Goal: Use online tool/utility: Utilize a website feature to perform a specific function

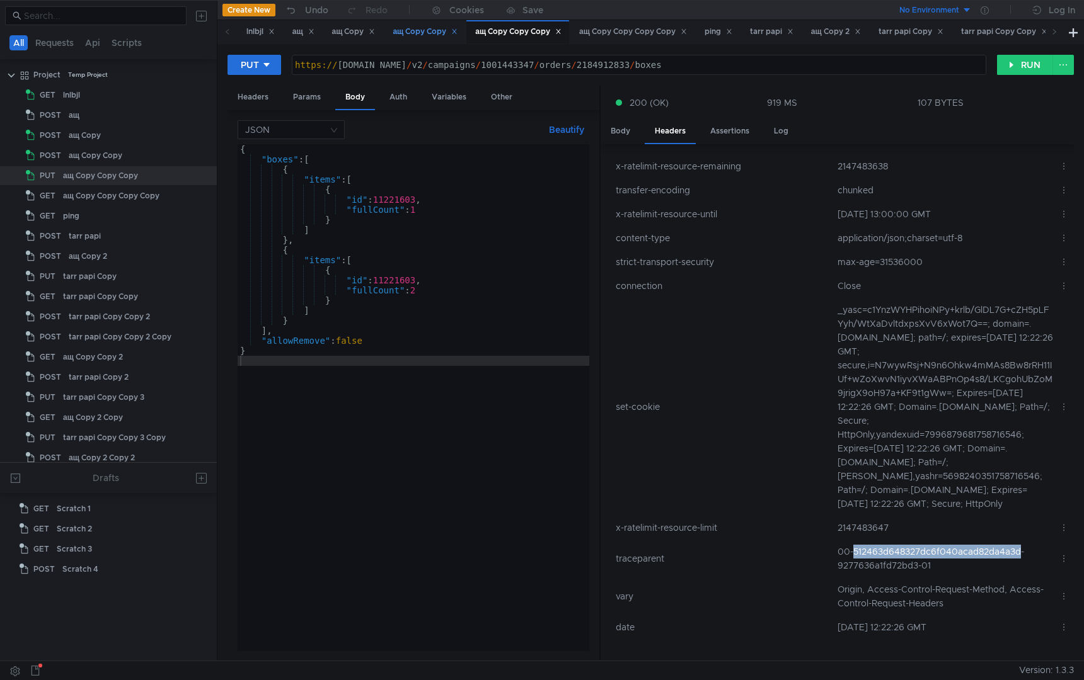
click at [425, 35] on div "ащ Copy Copy" at bounding box center [425, 31] width 65 height 13
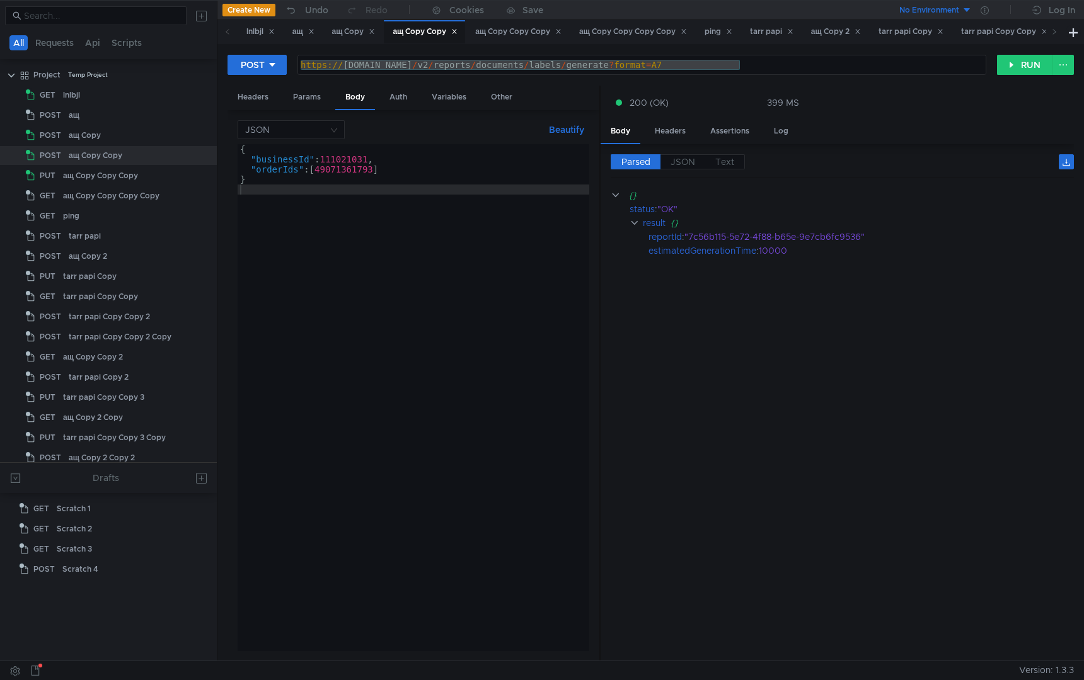
click at [441, 350] on div "{ "businessId" : 111021031 , "orderIds" : [ 49071361793 ] }" at bounding box center [414, 407] width 352 height 527
click at [473, 306] on div "{ "businessId" : 111021031 , "orderIds" : [ 49071361793 ] }" at bounding box center [414, 407] width 352 height 527
click at [341, 35] on div "ащ Copy" at bounding box center [353, 31] width 43 height 13
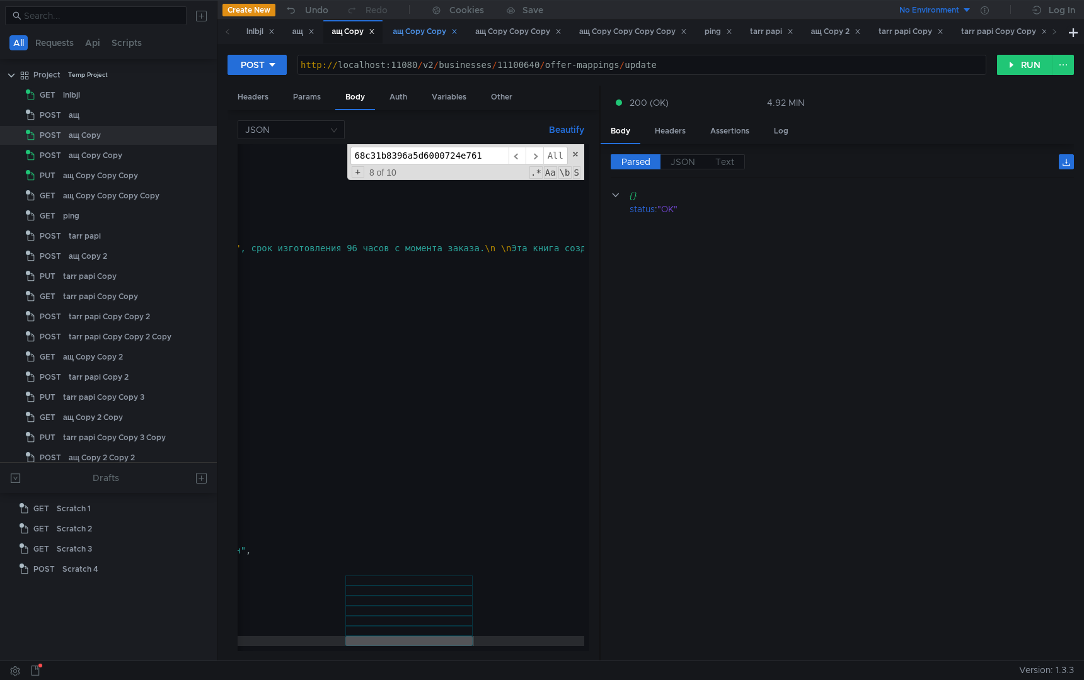
click at [415, 34] on div "ащ Copy Copy" at bounding box center [425, 31] width 65 height 13
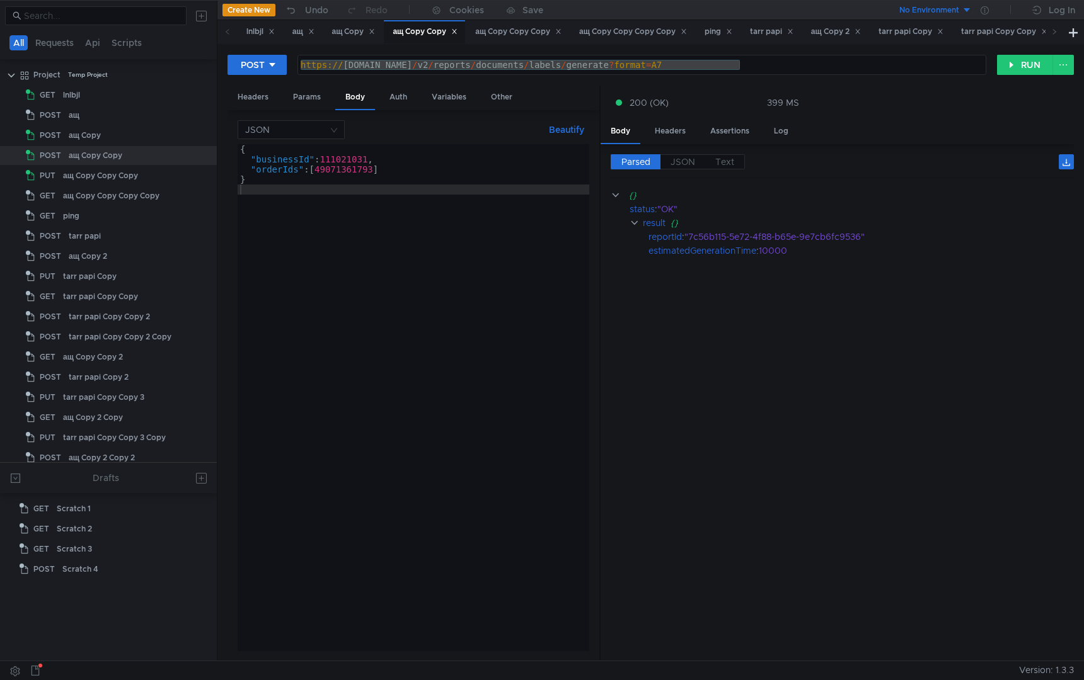
click at [521, 272] on div "{ "businessId" : 111021031 , "orderIds" : [ 49071361793 ] }" at bounding box center [414, 407] width 352 height 527
click at [480, 256] on div "{ "businessId" : 111021031 , "orderIds" : [ 49071361793 ] }" at bounding box center [414, 407] width 352 height 527
click at [260, 101] on div "Headers" at bounding box center [252, 97] width 51 height 23
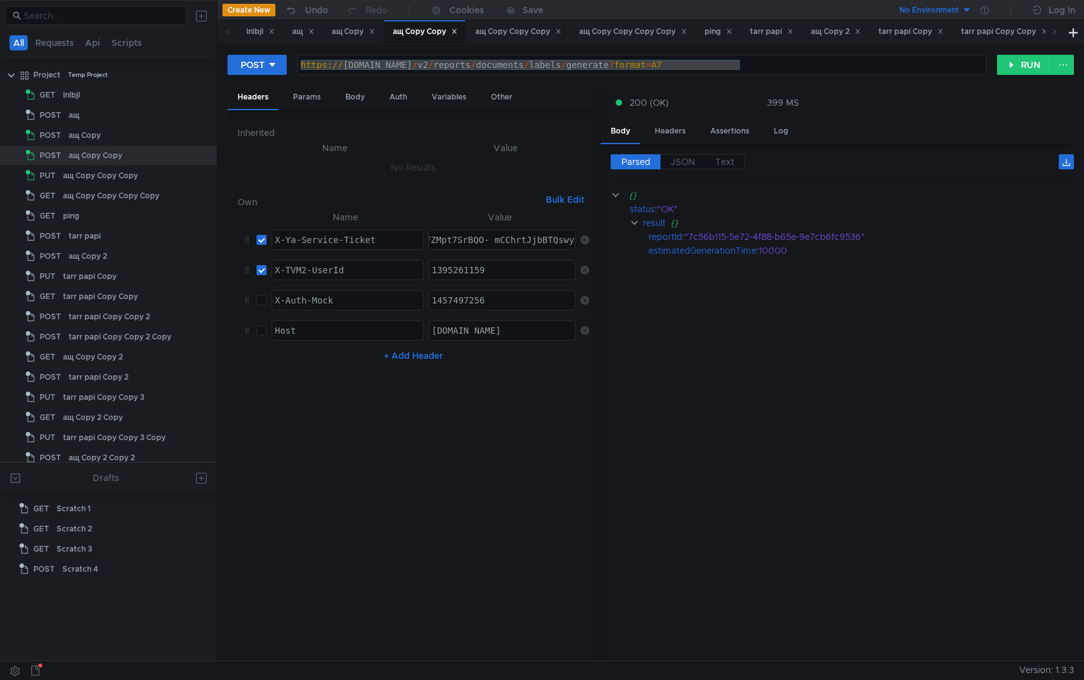
click at [520, 387] on nz-table "Name Value X-Ya-Service-Ticket הההההההההההההההההההההההההההההההההההההההההההההההה…" at bounding box center [414, 431] width 352 height 442
click at [1024, 64] on button "RUN" at bounding box center [1025, 65] width 56 height 20
click at [356, 98] on div "Body" at bounding box center [355, 97] width 40 height 23
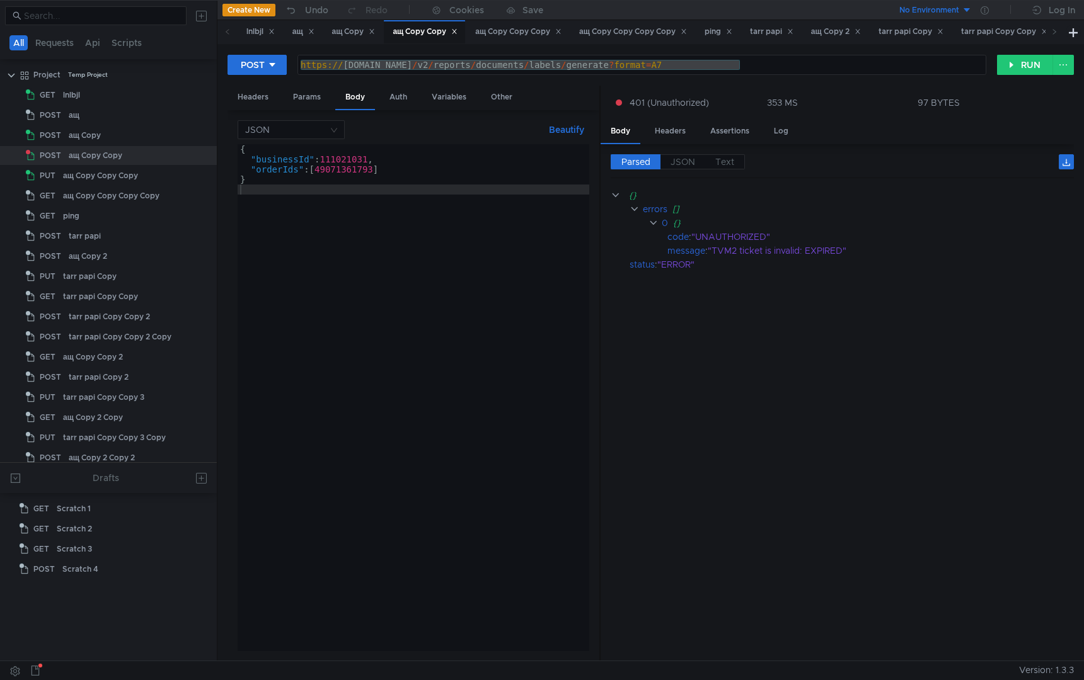
click at [462, 449] on div "{ "businessId" : 111021031 , "orderIds" : [ 49071361793 ] }" at bounding box center [414, 407] width 352 height 527
click at [301, 101] on div "Params" at bounding box center [307, 97] width 48 height 23
click at [258, 98] on div "Headers" at bounding box center [252, 97] width 51 height 23
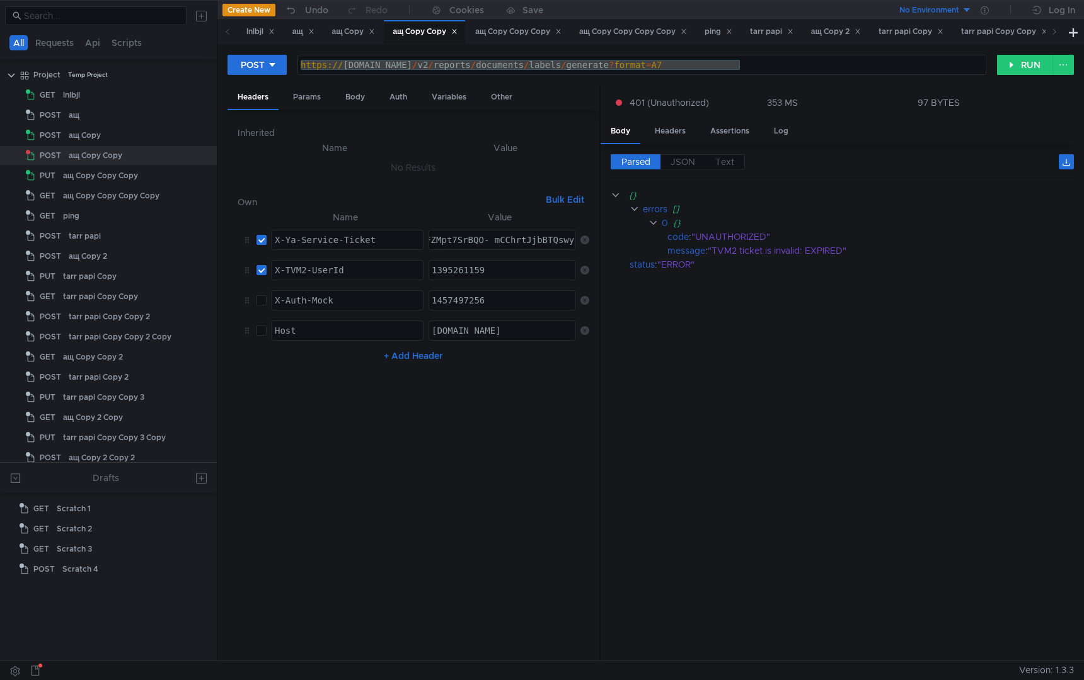
paste textarea "uAAhDb8tbGBiIICJzjehD633o:M0B44yXUiafK66GQm3t7ZvxQDujyr5pn6ZmpV2xlDbAXb6Gd4kHFG…"
type textarea "3:serv:CMuAAhDb8tbGBiIICJzjehD633o:M0B44yXUiafK66GQm3t7ZvxQDujyr5pn6ZmpV2xlDbAX…"
click at [487, 450] on nz-table "Name Value X-Ya-Service-Ticket הההההההההההההההההההההההההההההההההההההההההההההההה…" at bounding box center [414, 431] width 352 height 442
click at [1016, 63] on button "RUN" at bounding box center [1025, 65] width 56 height 20
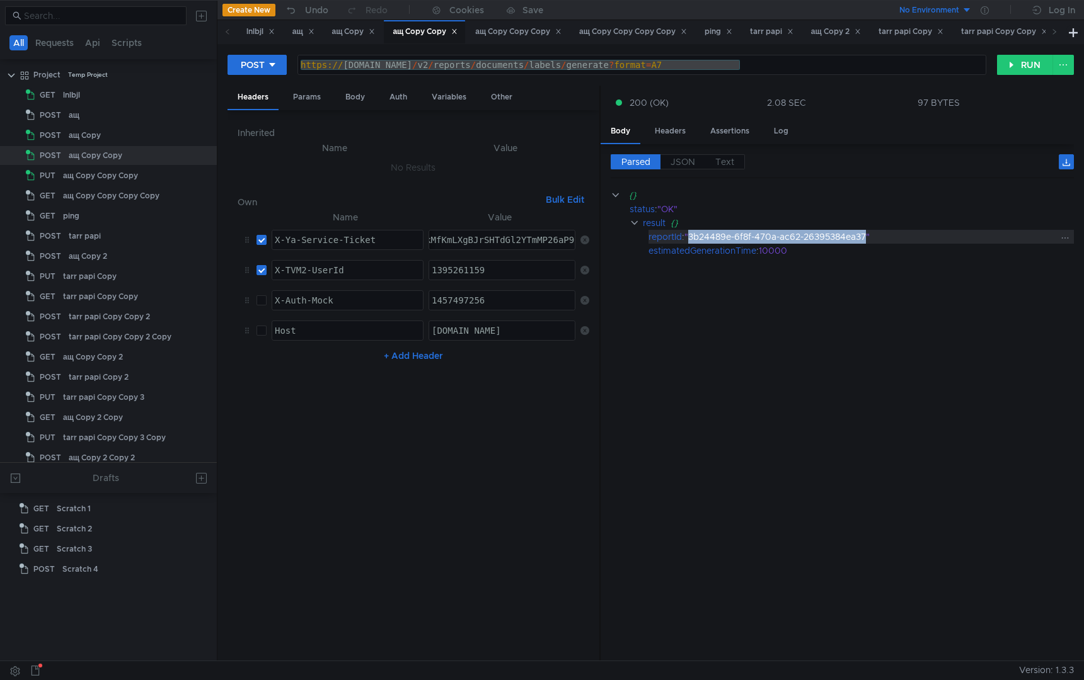
drag, startPoint x: 691, startPoint y: 238, endPoint x: 869, endPoint y: 240, distance: 177.7
click at [869, 240] on div ""3b24489e-6f8f-470a-ac62-26395384ea37"" at bounding box center [870, 237] width 373 height 14
copy div "3b24489e-6f8f-470a-ac62-26395384ea37"
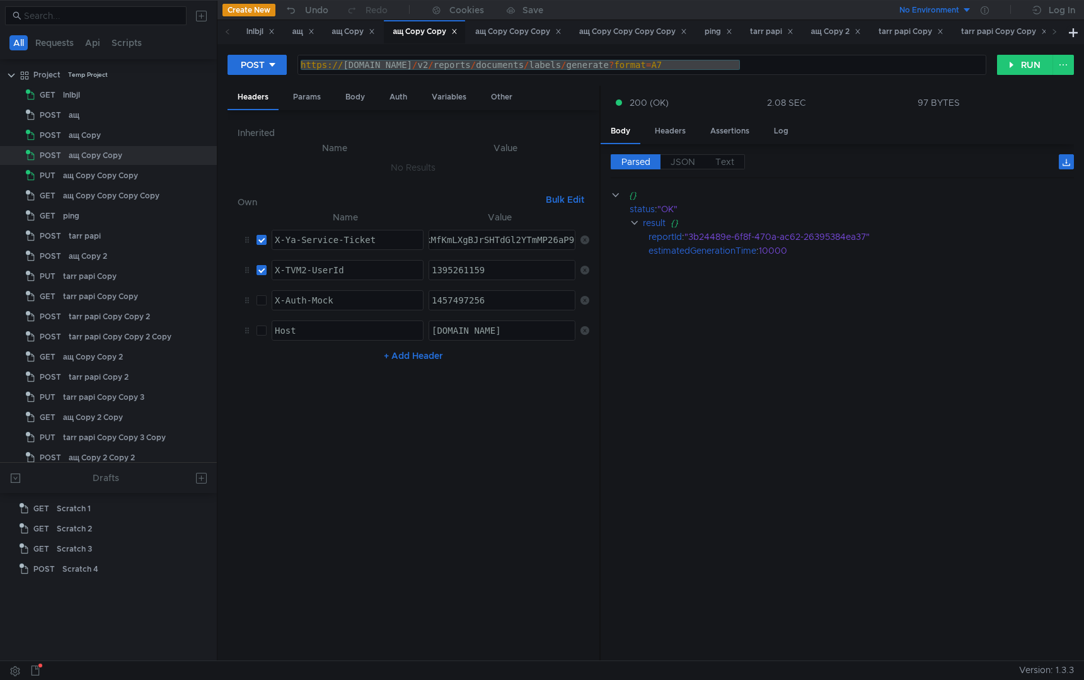
click at [723, 386] on cdk-virtual-scroll-viewport "{} status : "OK" result {} reportId : "3b24489e-6f8f-470a-ac62-26395384ea37" es…" at bounding box center [842, 419] width 463 height 463
click at [515, 31] on div "ащ Copy Copy Copy" at bounding box center [518, 31] width 86 height 13
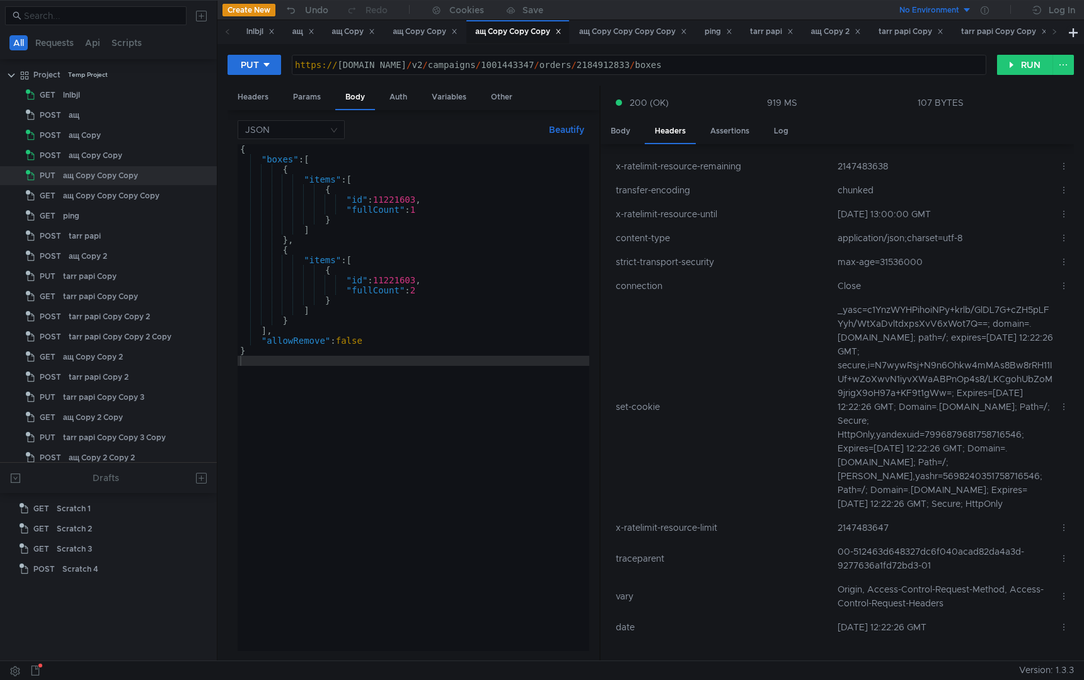
click at [431, 453] on div "{ "boxes" : [ { "items" : [ { "id" : 11221603 , "fullCount" : 1 } ] } , { "item…" at bounding box center [414, 407] width 352 height 527
click at [436, 29] on div "ащ Copy Copy" at bounding box center [425, 31] width 65 height 13
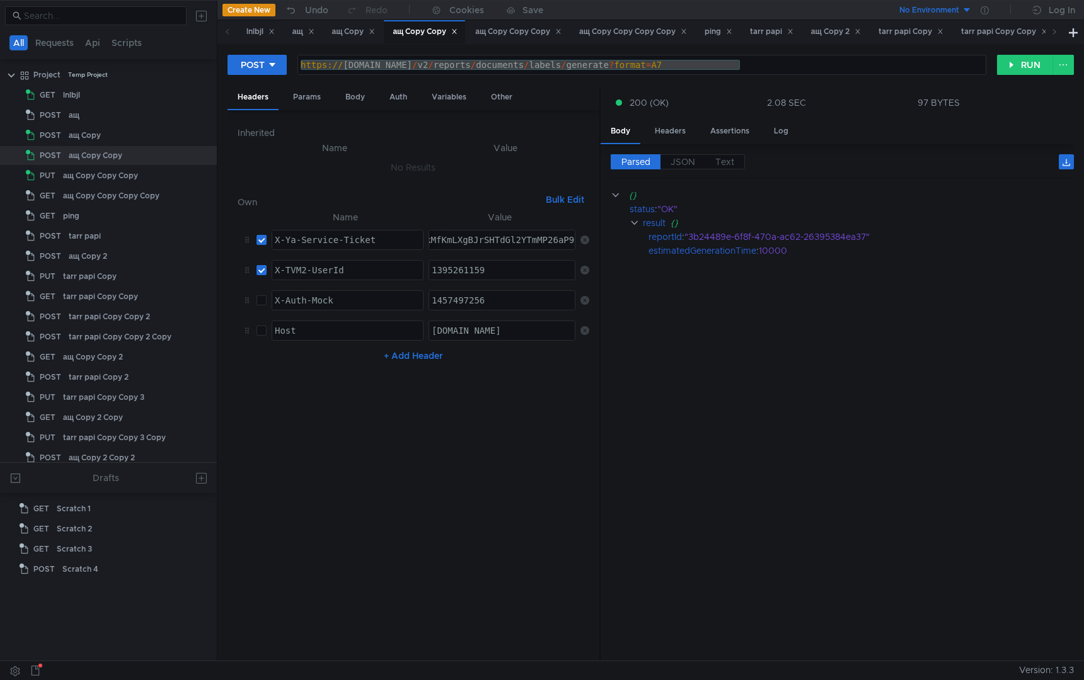
click at [455, 63] on div "https:// [DOMAIN_NAME] / v2 / reports / documents / labels / generate ? format …" at bounding box center [641, 75] width 687 height 30
click at [443, 65] on div "https:// [DOMAIN_NAME] / v2 / reports / documents / labels / generate ? format …" at bounding box center [641, 75] width 687 height 30
type textarea "[URL][DOMAIN_NAME]"
click at [531, 39] on div "ащ Copy Copy Copy" at bounding box center [517, 31] width 103 height 23
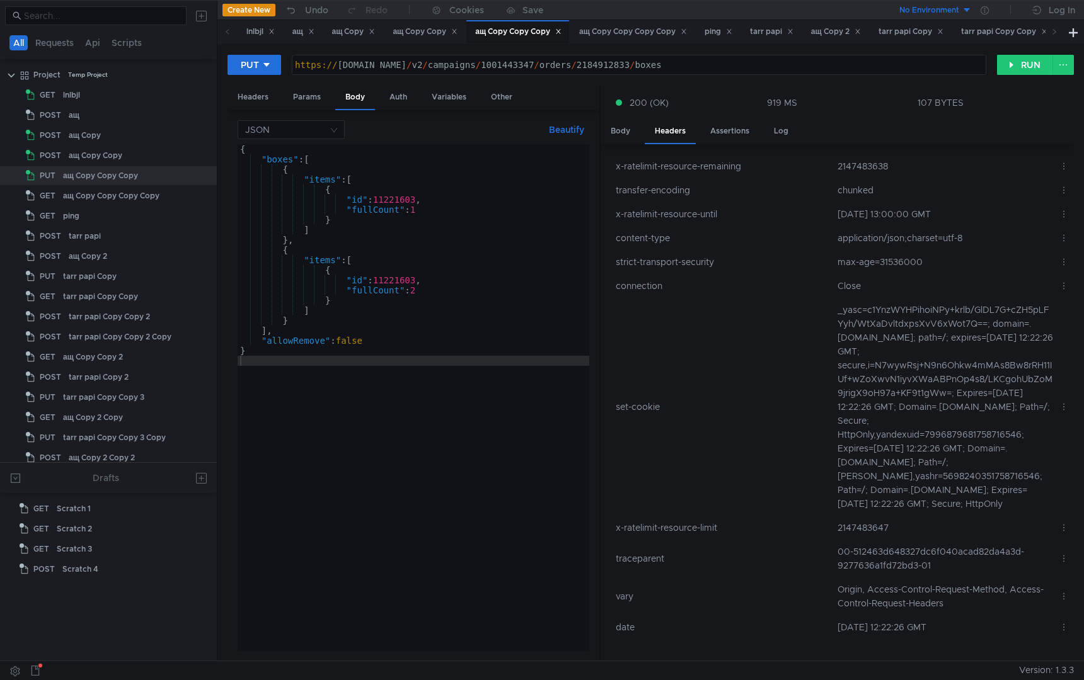
click at [698, 62] on div "https:// [DOMAIN_NAME] / v2 / campaigns / 1001443347 / orders / 2184912833 / bo…" at bounding box center [639, 75] width 694 height 30
click at [439, 35] on div "ащ Copy Copy" at bounding box center [425, 31] width 65 height 13
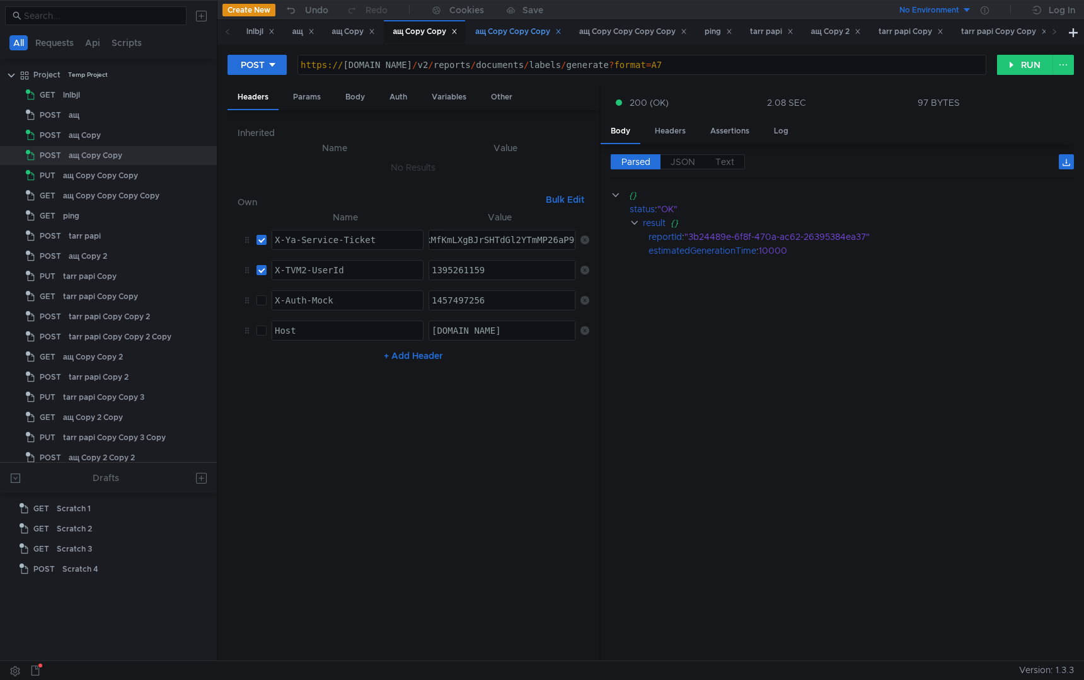
click at [511, 32] on div "ащ Copy Copy Copy" at bounding box center [518, 31] width 86 height 13
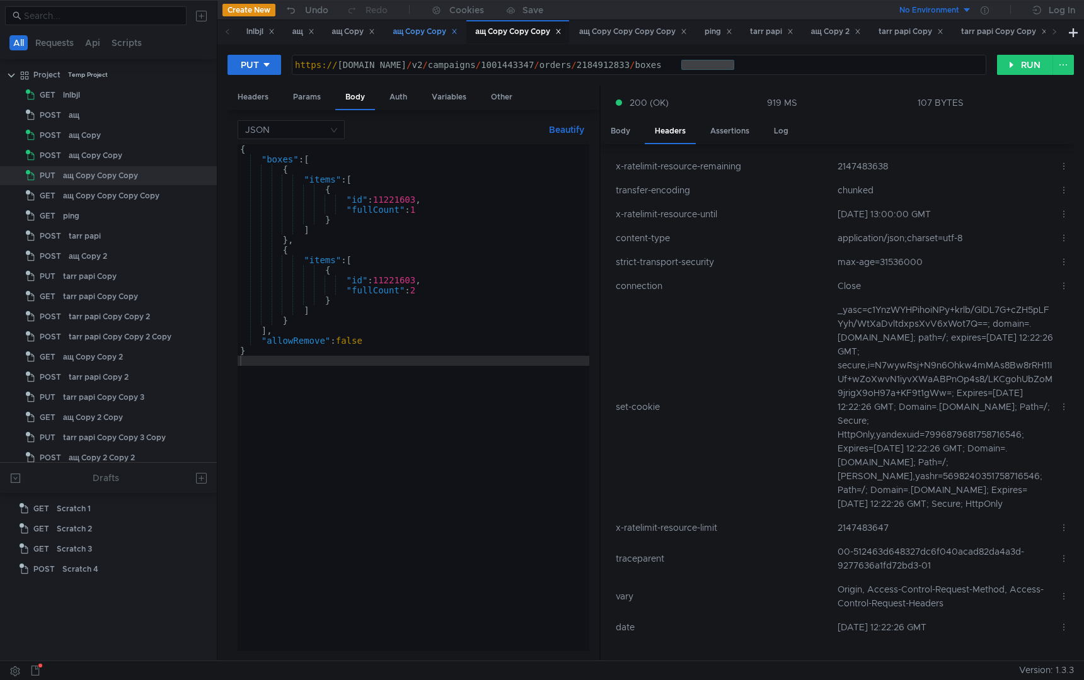
click at [427, 31] on div "ащ Copy Copy" at bounding box center [425, 31] width 65 height 13
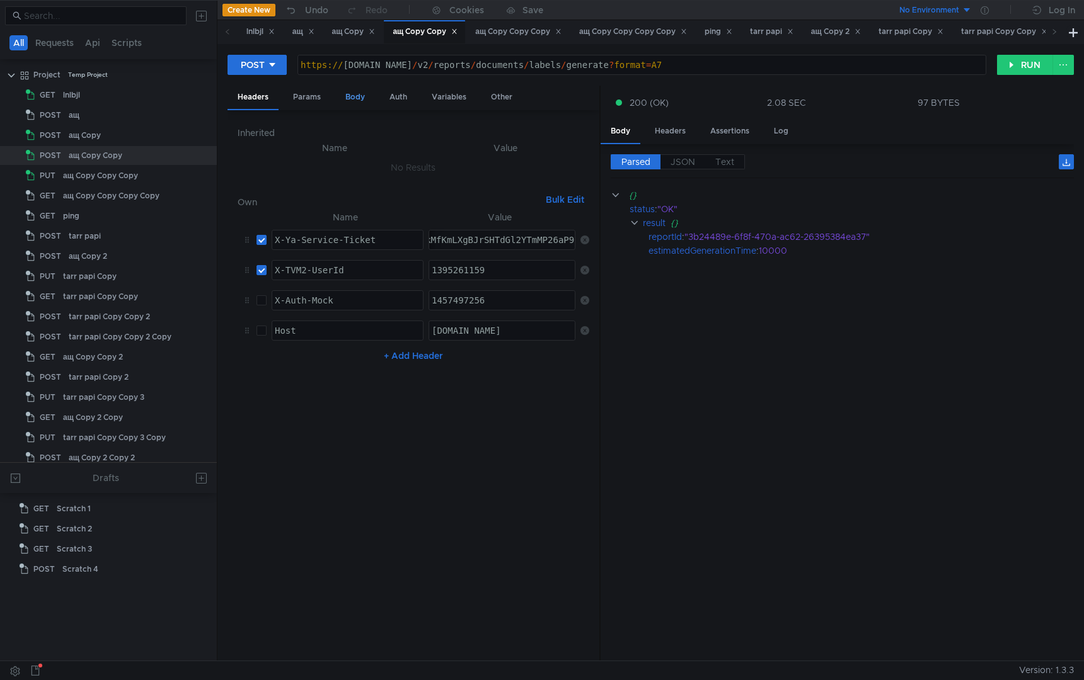
click at [358, 101] on div "Body" at bounding box center [355, 97] width 40 height 23
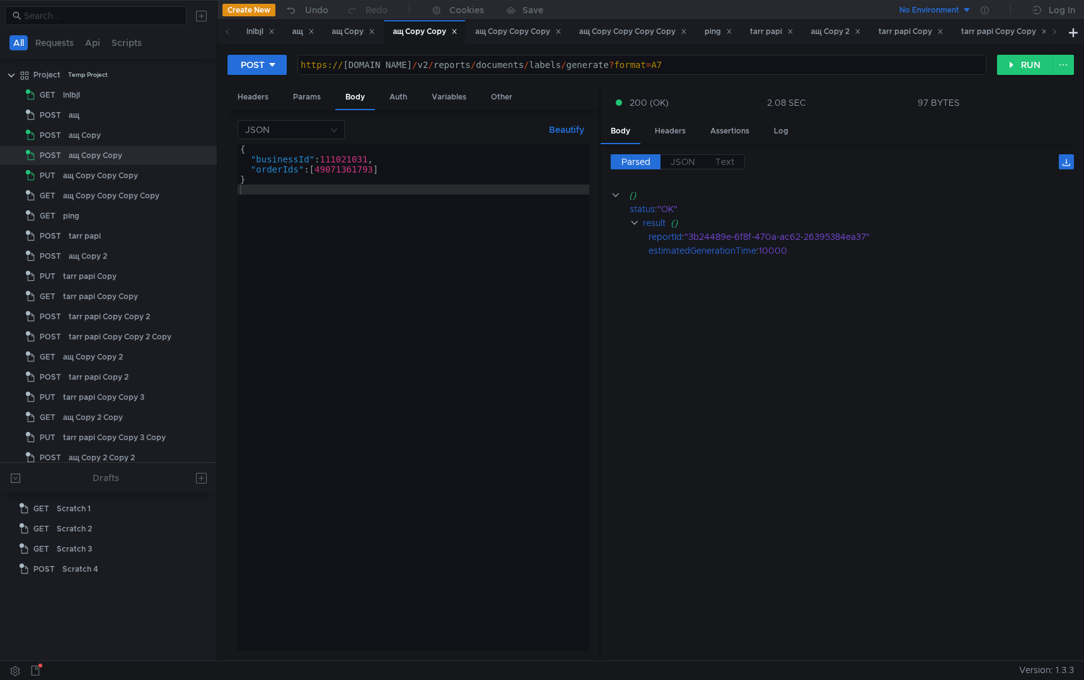
click at [346, 169] on div "{ "businessId" : 111021031 , "orderIds" : [ 49071361793 ] }" at bounding box center [414, 407] width 352 height 527
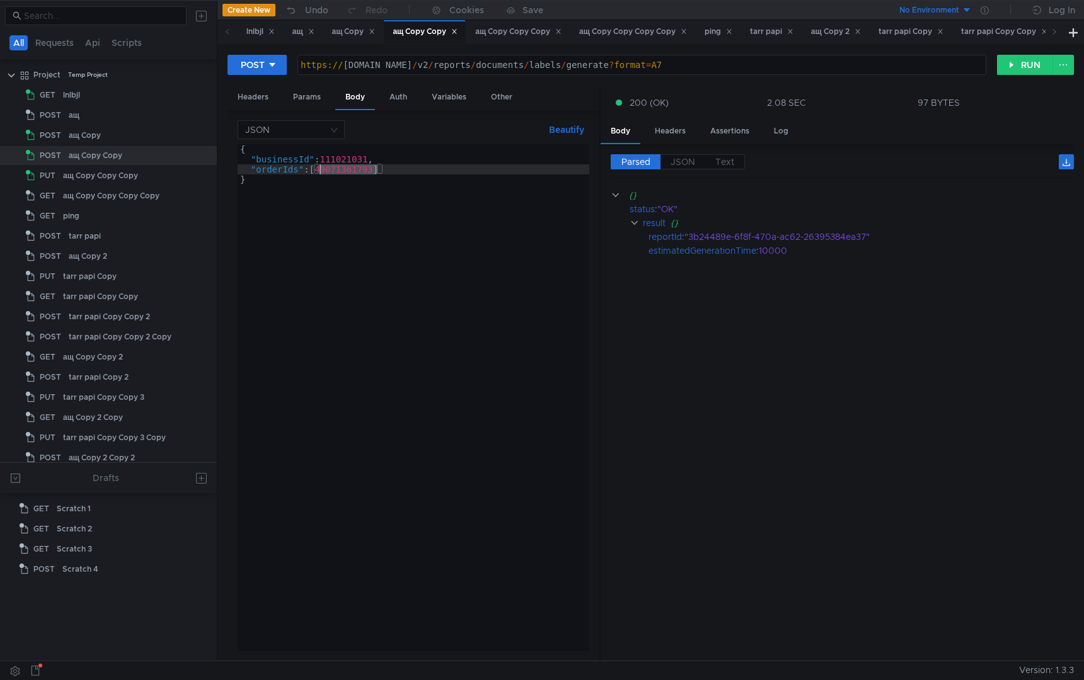
paste textarea "218491283"
type textarea ""orderIds": [2184912833]"
click at [381, 299] on div "{ "businessId" : 111021031 , "orderIds" : [ 2184912833 ] }" at bounding box center [414, 407] width 352 height 527
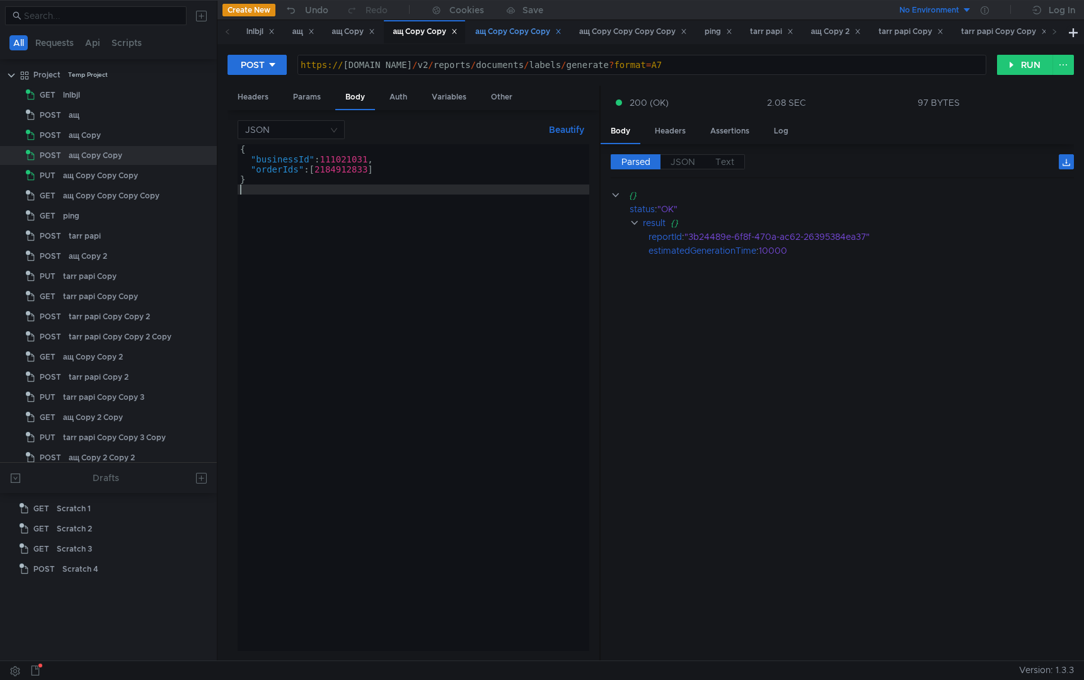
click at [520, 36] on div "ащ Copy Copy Copy" at bounding box center [518, 31] width 86 height 13
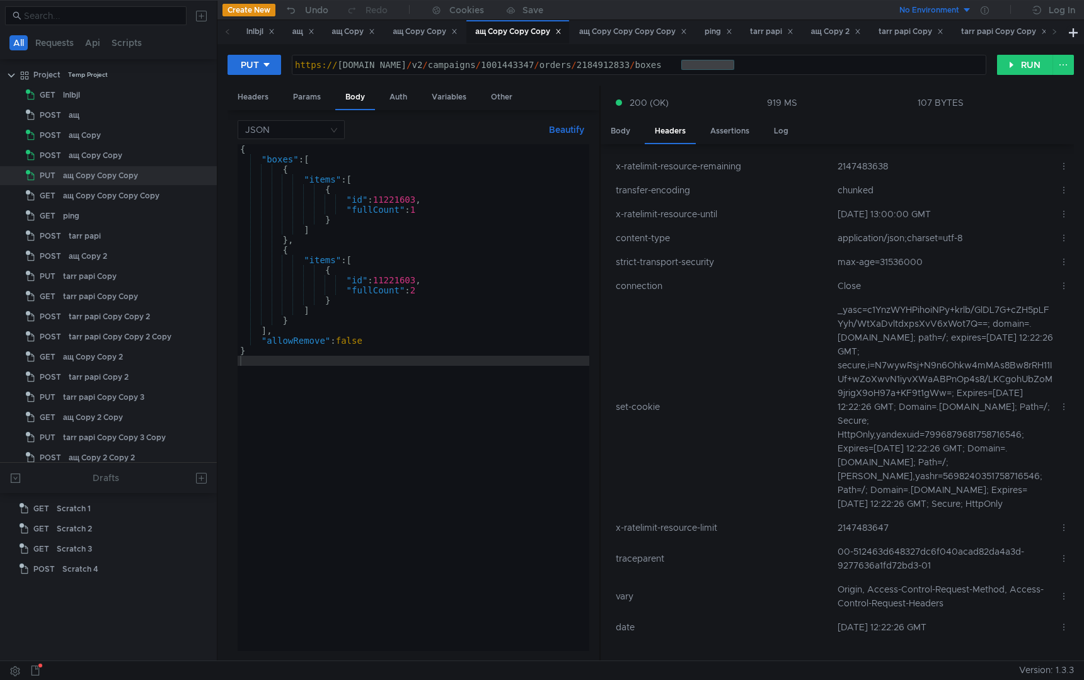
click at [624, 64] on div "https:// [DOMAIN_NAME] / v2 / campaigns / 1001443347 / orders / 2184912833 / bo…" at bounding box center [639, 75] width 694 height 30
click at [440, 39] on div "ащ Copy Copy" at bounding box center [424, 31] width 81 height 23
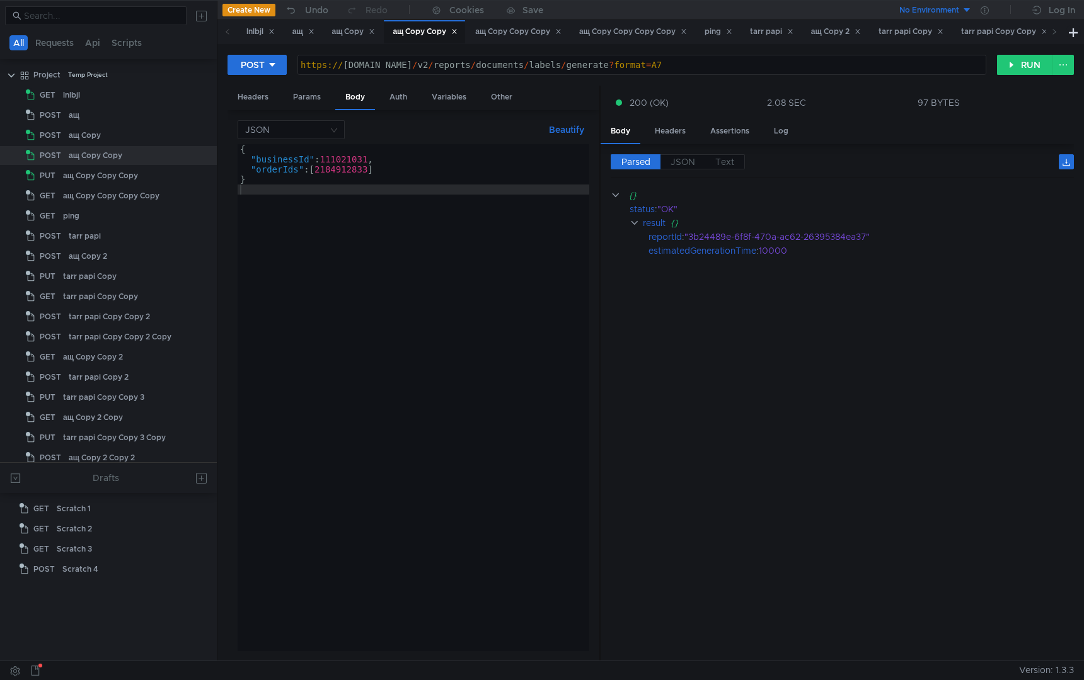
click at [349, 163] on div "{ "businessId" : 111021031 , "orderIds" : [ 2184912833 ] }" at bounding box center [414, 407] width 352 height 527
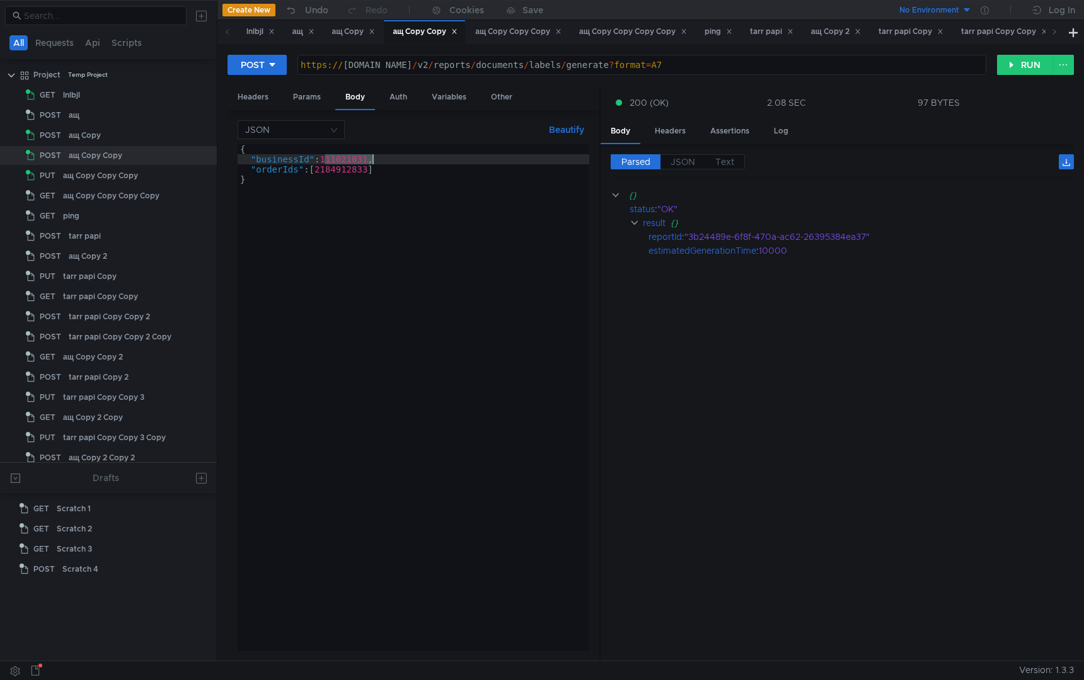
click at [349, 163] on div "{ "businessId" : 111021031 , "orderIds" : [ 2184912833 ] }" at bounding box center [414, 407] width 352 height 527
paste textarea "0640"
type textarea ""businessId": 11100640,"
click at [377, 311] on div "{ "businessId" : 11100640 , "orderIds" : [ 2184912833 ] }" at bounding box center [414, 407] width 352 height 527
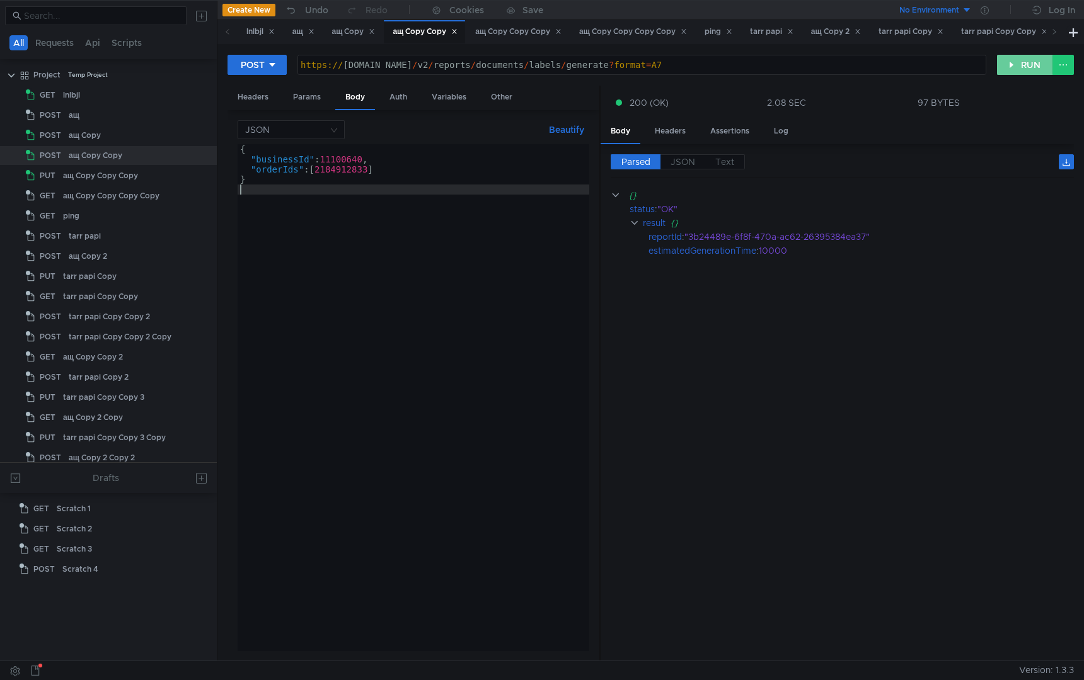
click at [1018, 59] on button "RUN" at bounding box center [1025, 65] width 56 height 20
click at [310, 99] on div "Params" at bounding box center [307, 97] width 48 height 23
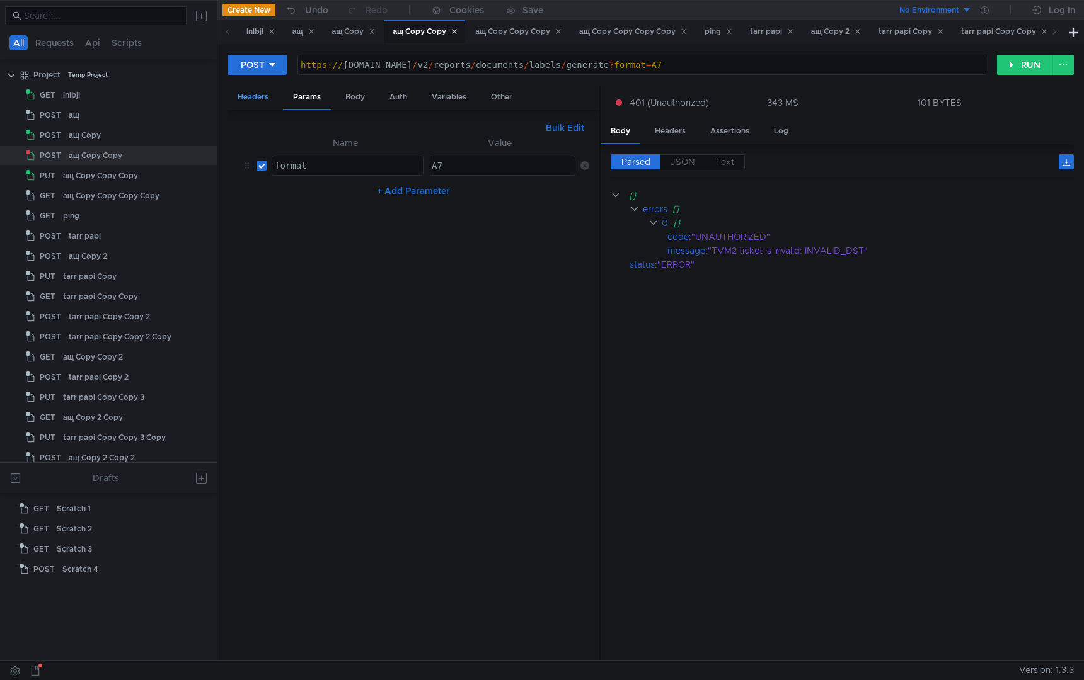
click at [249, 97] on div "Headers" at bounding box center [252, 97] width 51 height 23
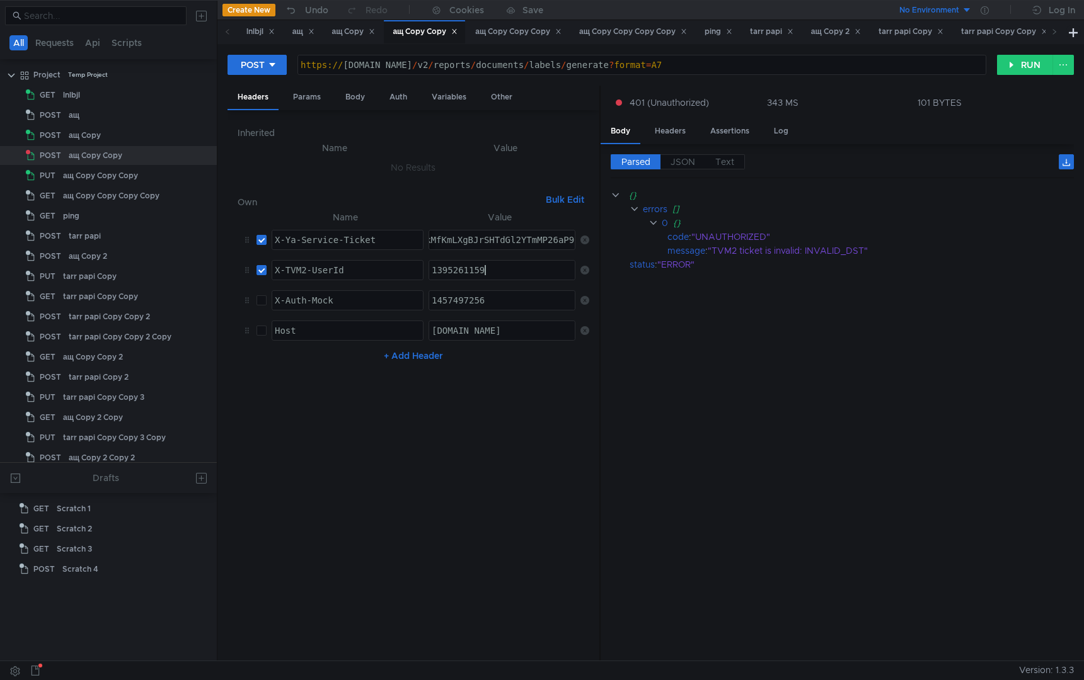
click at [496, 272] on div "1395261159" at bounding box center [502, 280] width 147 height 30
click at [508, 302] on div "1457497256" at bounding box center [502, 310] width 147 height 30
paste textarea "128649512"
type textarea "1128649512"
click at [264, 241] on input "checkbox" at bounding box center [261, 240] width 10 height 10
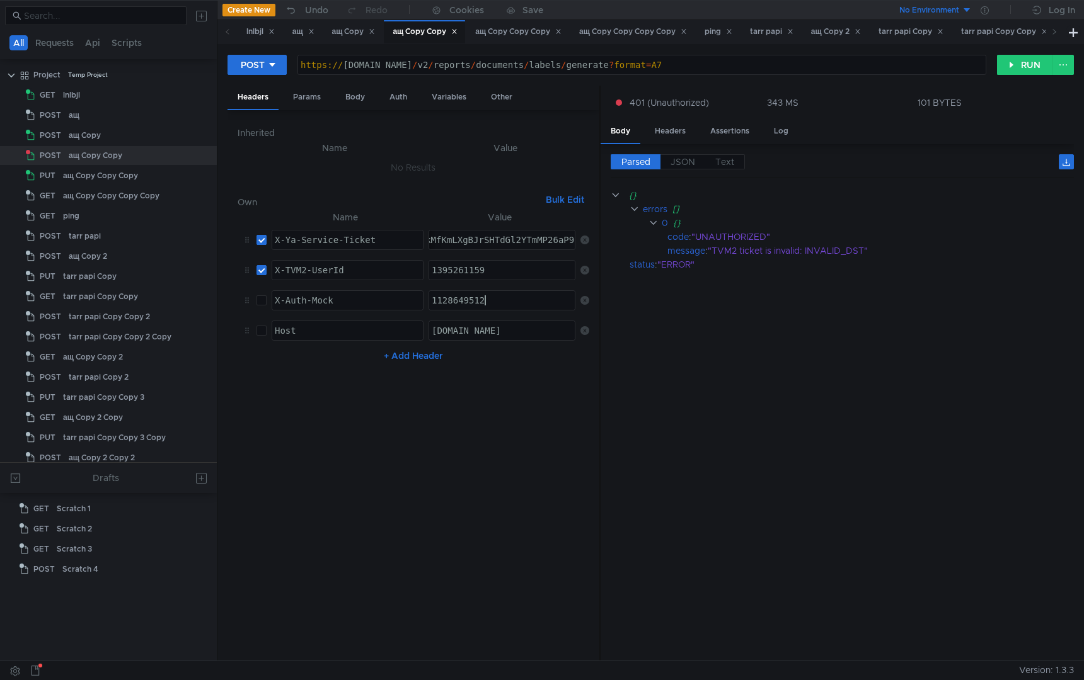
checkbox input "false"
click at [261, 268] on input "checkbox" at bounding box center [261, 270] width 10 height 10
checkbox input "false"
click at [261, 301] on input "checkbox" at bounding box center [261, 300] width 10 height 10
checkbox input "true"
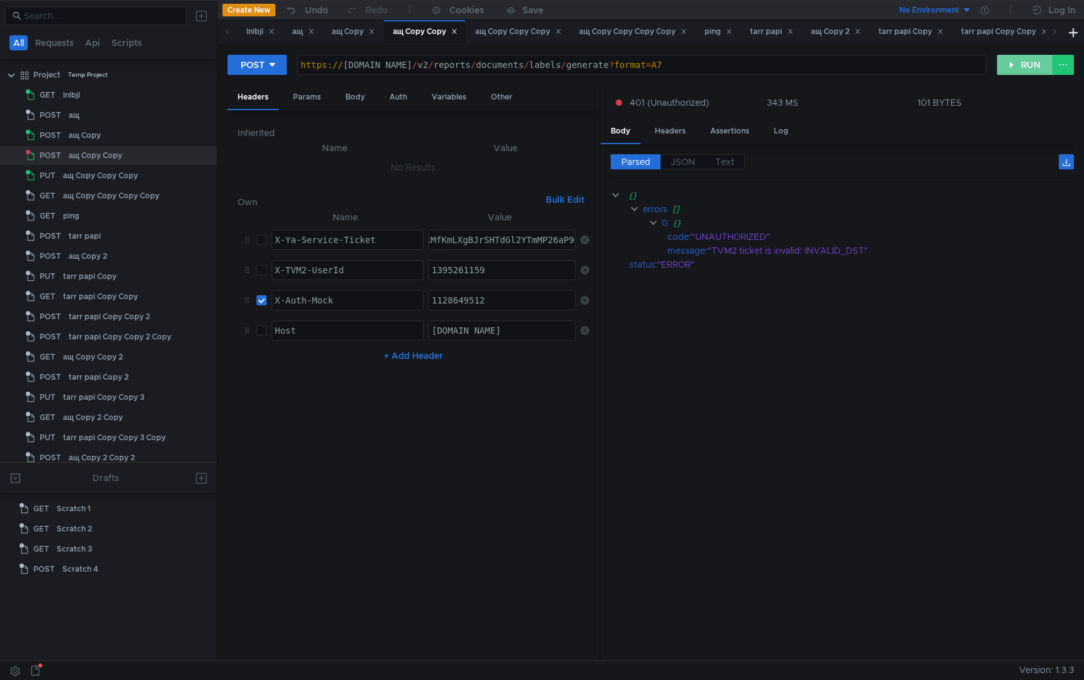
click at [1021, 64] on button "RUN" at bounding box center [1025, 65] width 56 height 20
click at [510, 297] on div "1128649512" at bounding box center [502, 310] width 147 height 30
paste textarea "291087783"
type textarea "1291087783"
click at [1026, 64] on button "RUN" at bounding box center [1025, 65] width 56 height 20
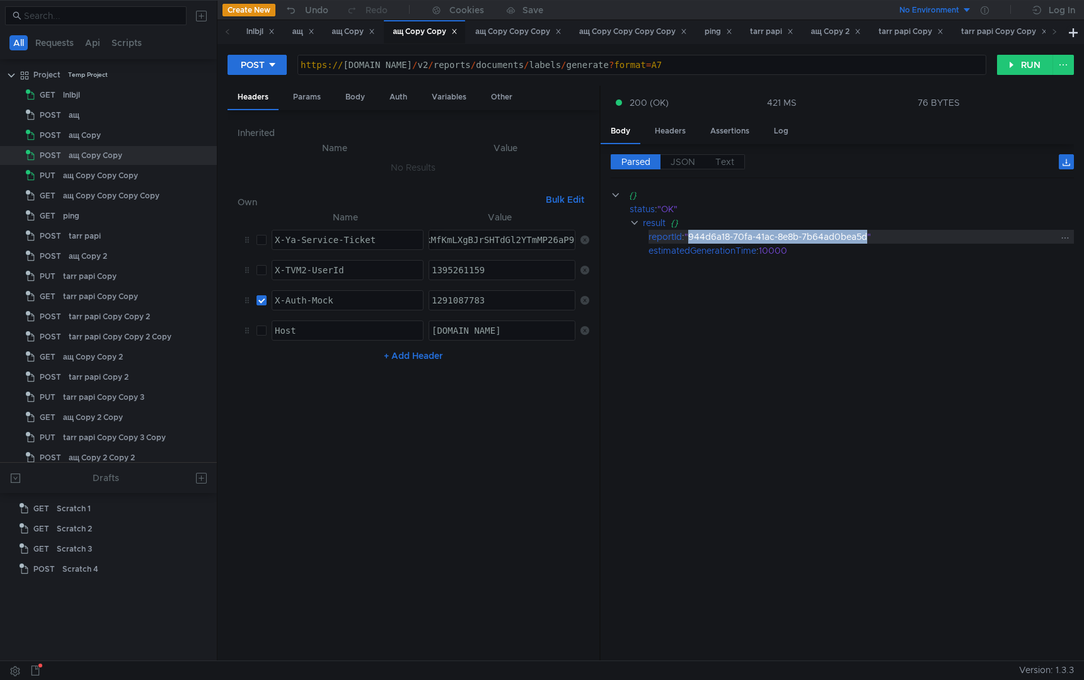
drag, startPoint x: 689, startPoint y: 238, endPoint x: 867, endPoint y: 237, distance: 177.7
click at [868, 237] on div ""944d6a18-70fa-41ac-8e8b-7b64ad0bea5d"" at bounding box center [870, 237] width 373 height 14
copy div "944d6a18-70fa-41ac-8e8b-7b64ad0bea5d"
